Goal: Task Accomplishment & Management: Use online tool/utility

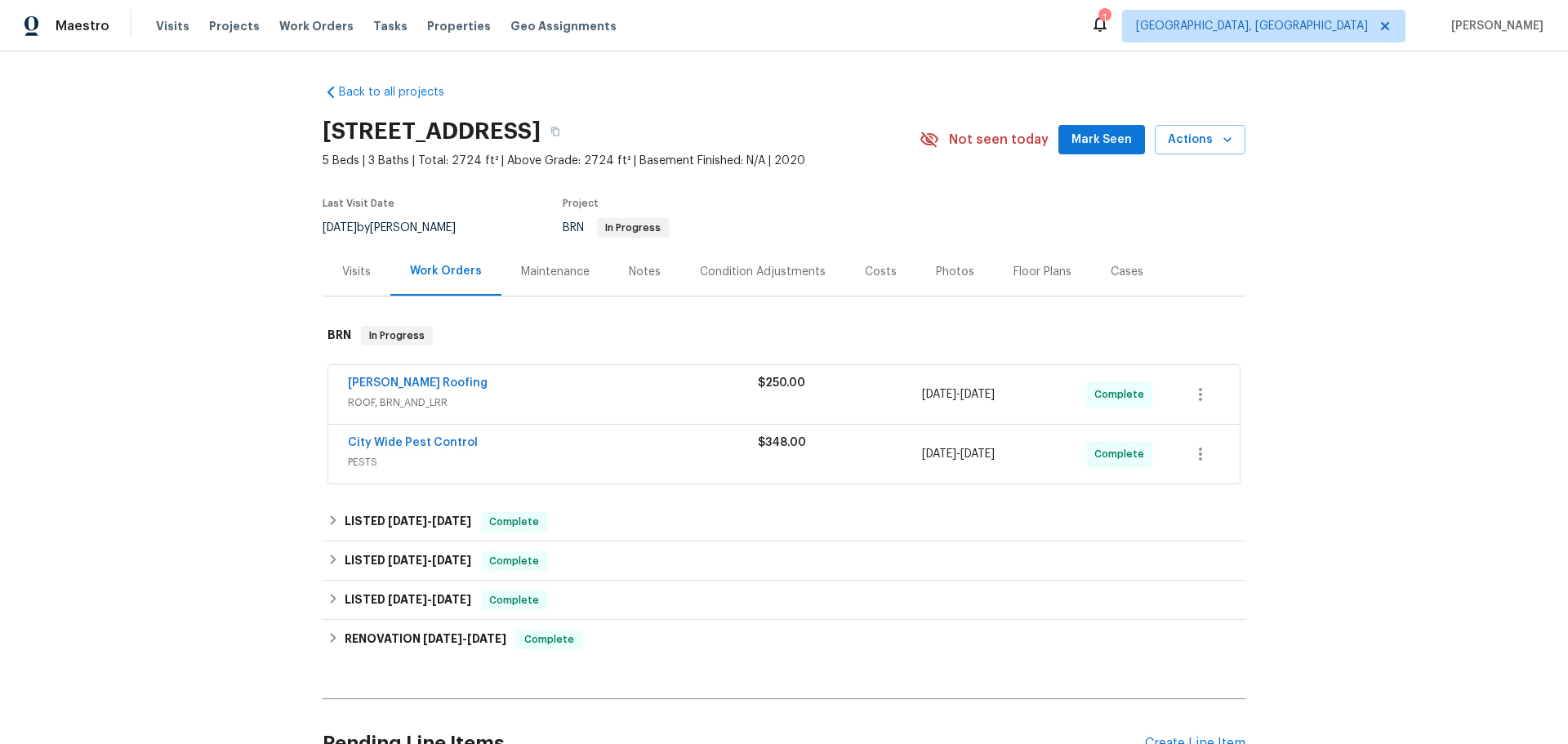
click at [431, 395] on span "ROOF, BRN_AND_LRR" at bounding box center [552, 402] width 410 height 16
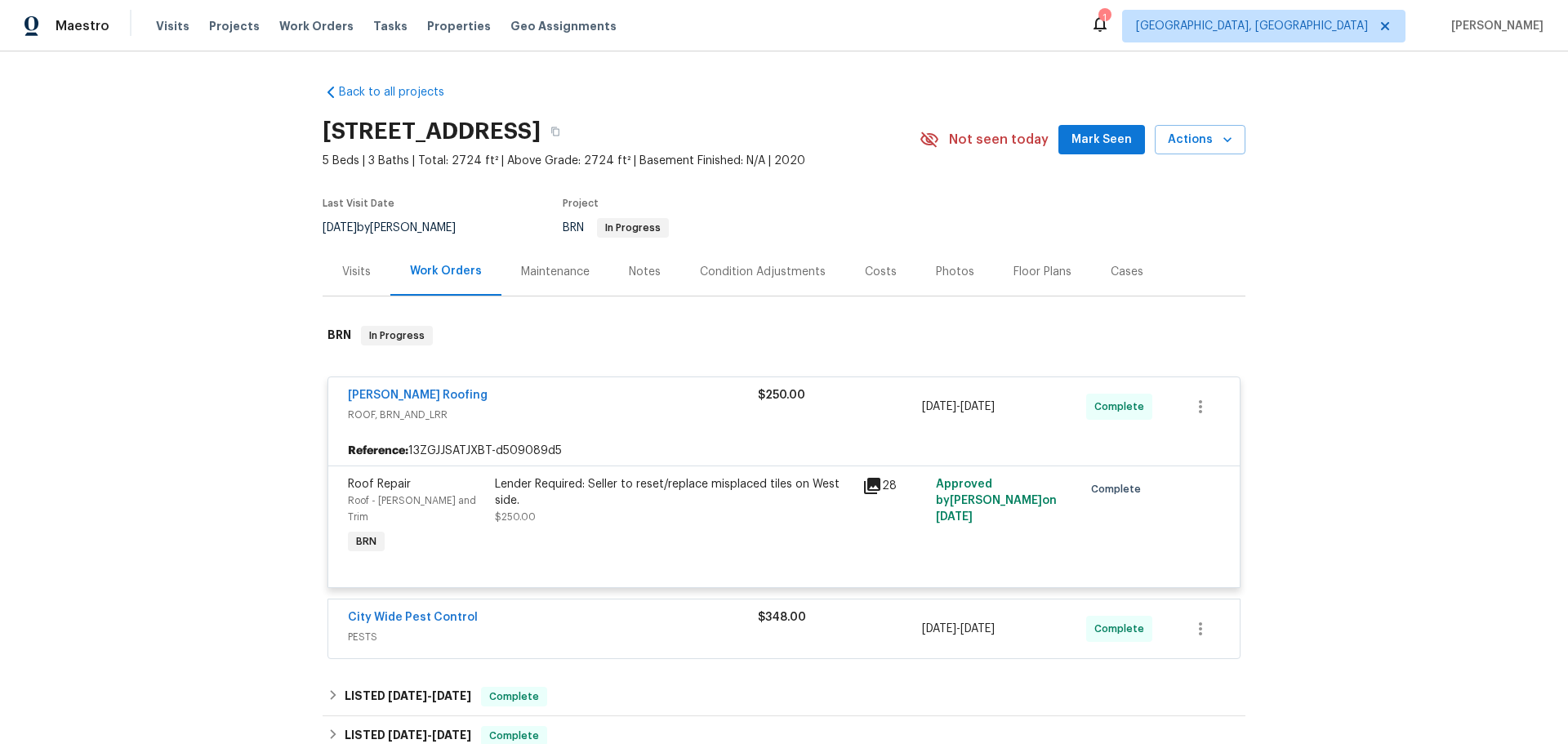
click at [868, 476] on div "28" at bounding box center [894, 485] width 64 height 19
click at [864, 478] on icon at bounding box center [871, 485] width 16 height 16
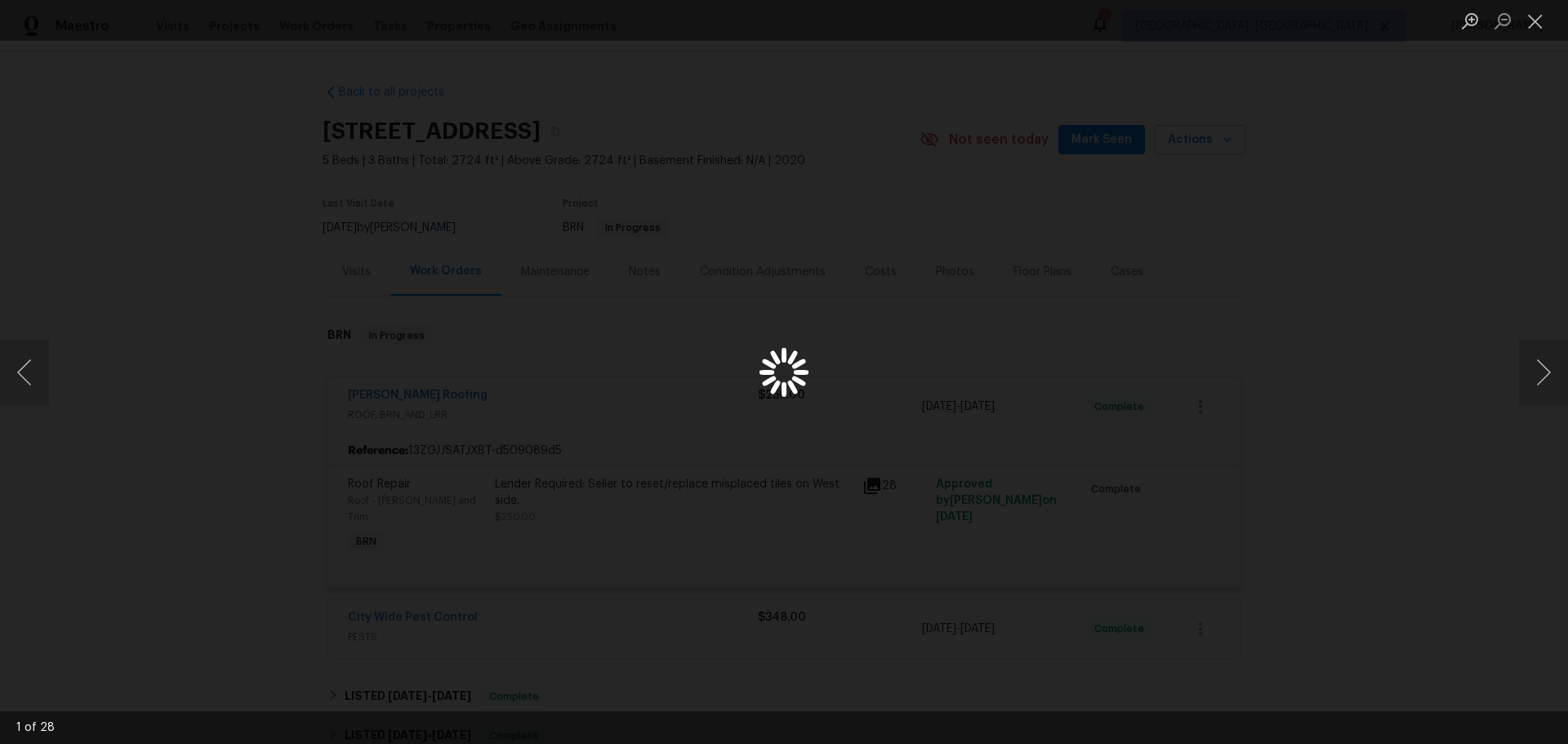
click at [1384, 411] on div "Lightbox" at bounding box center [784, 372] width 1568 height 744
click at [1357, 412] on div "Lightbox" at bounding box center [784, 372] width 1568 height 744
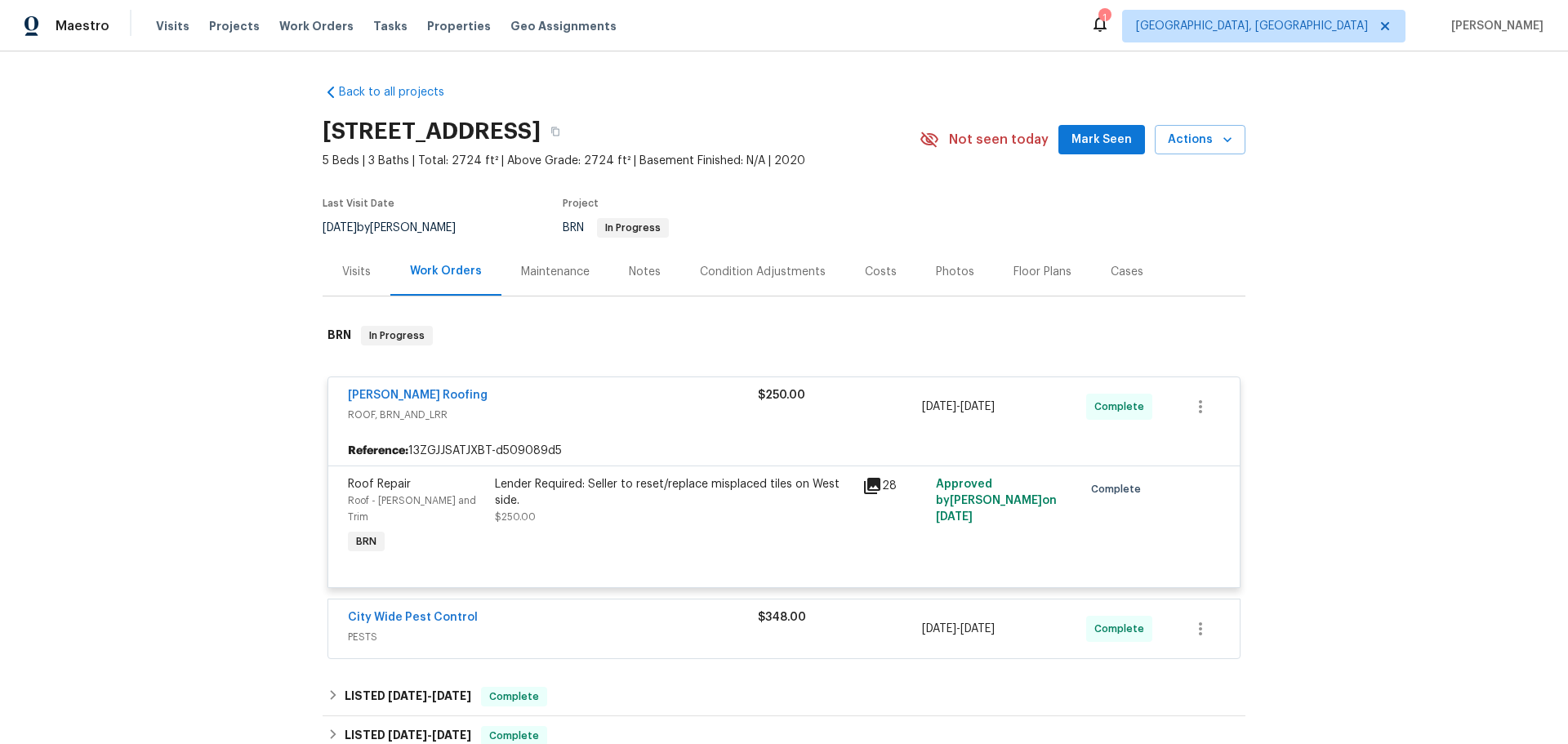
drag, startPoint x: 940, startPoint y: 346, endPoint x: 996, endPoint y: 349, distance: 56.1
click at [996, 387] on div "[PERSON_NAME] Roofing ROOF, BRN_AND_LRR $250.00 [DATE] - [DATE] Complete" at bounding box center [764, 406] width 833 height 39
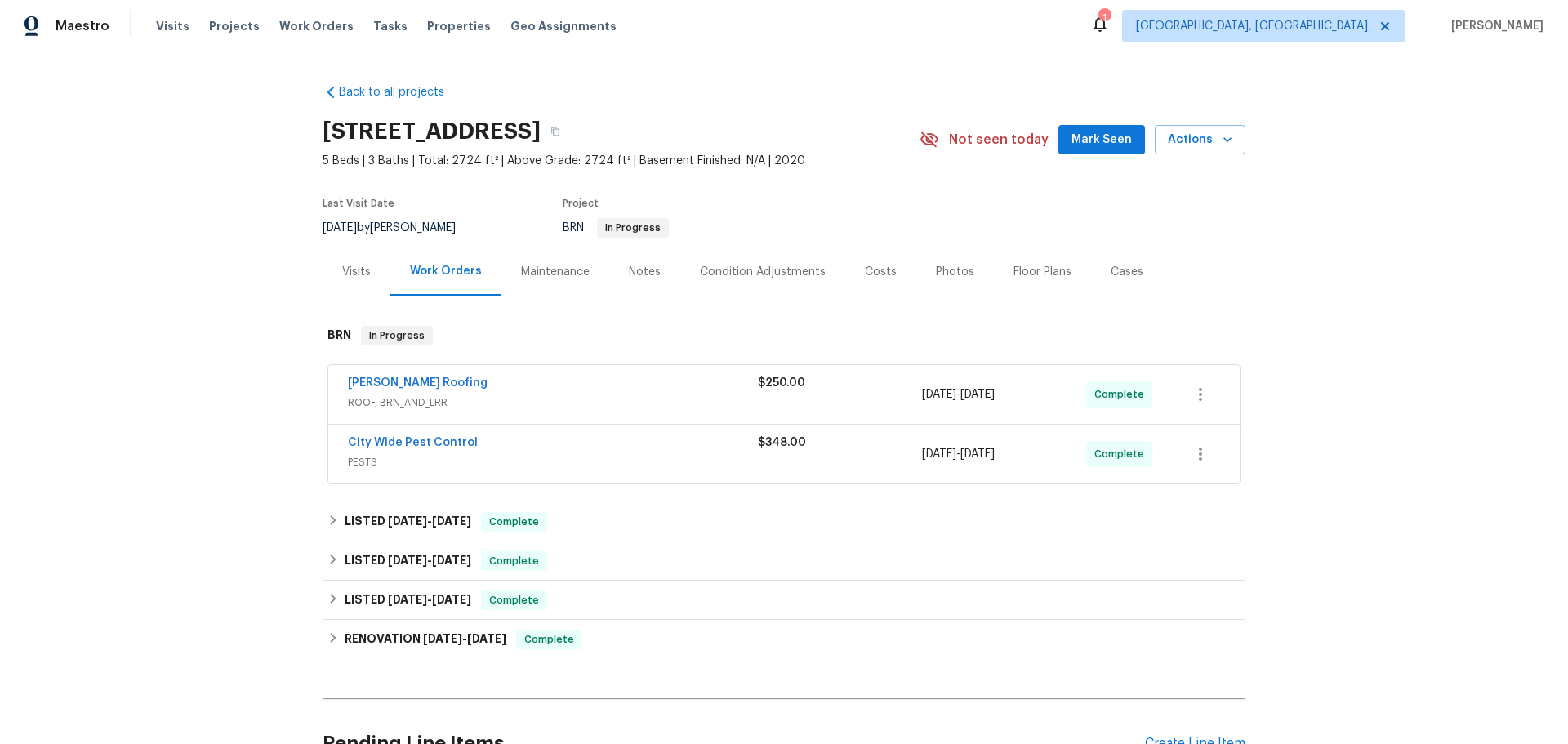
click at [940, 386] on span "[DATE] - [DATE]" at bounding box center [958, 394] width 73 height 16
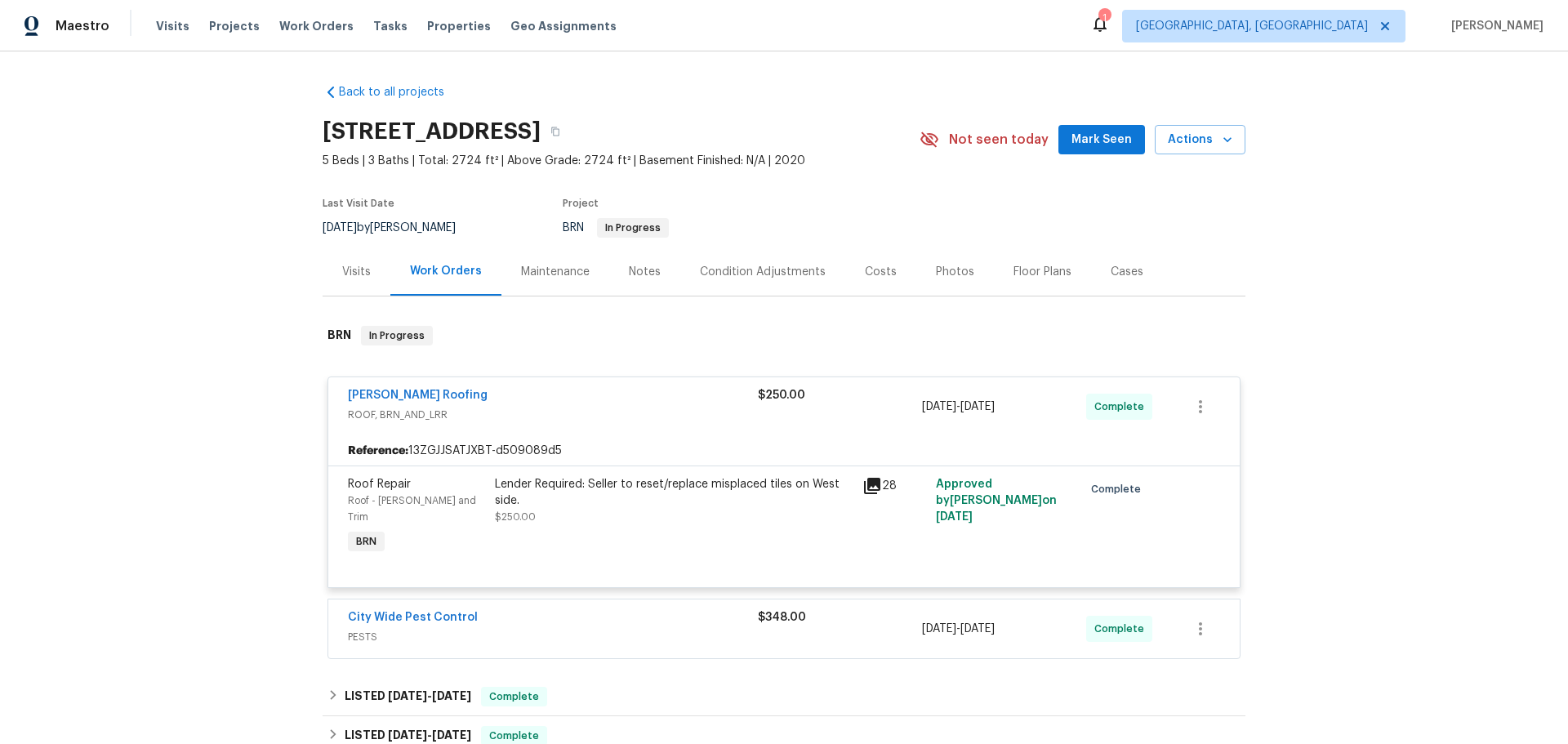
click at [865, 610] on div "$348.00" at bounding box center [840, 617] width 165 height 16
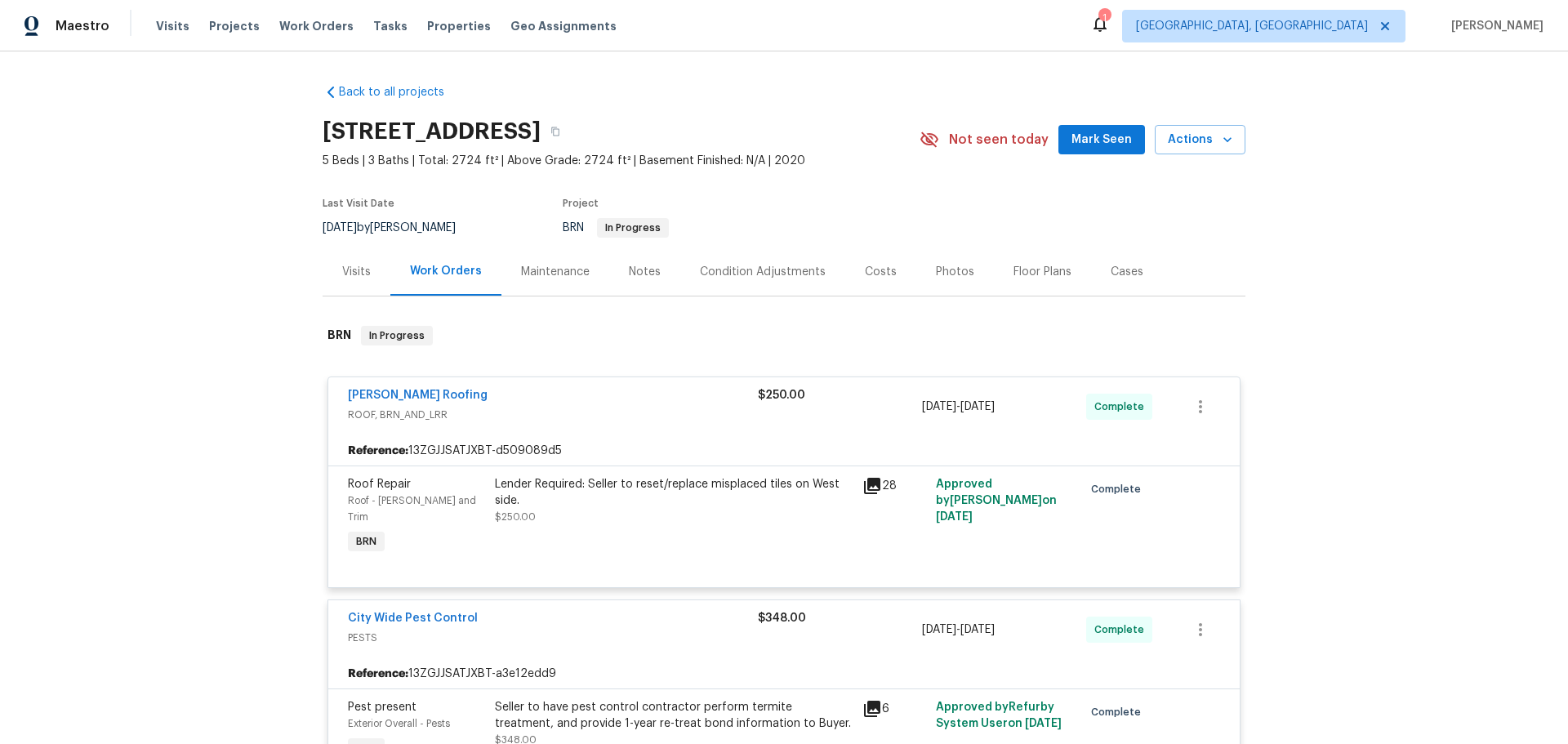
scroll to position [164, 0]
